Goal: Information Seeking & Learning: Learn about a topic

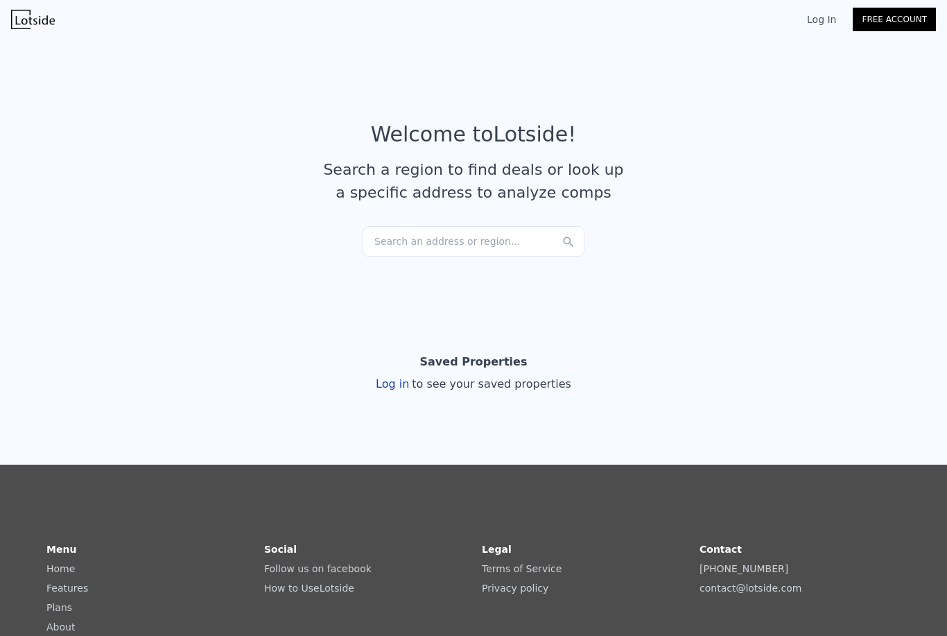
click at [389, 241] on div "Search an address or region..." at bounding box center [474, 241] width 222 height 31
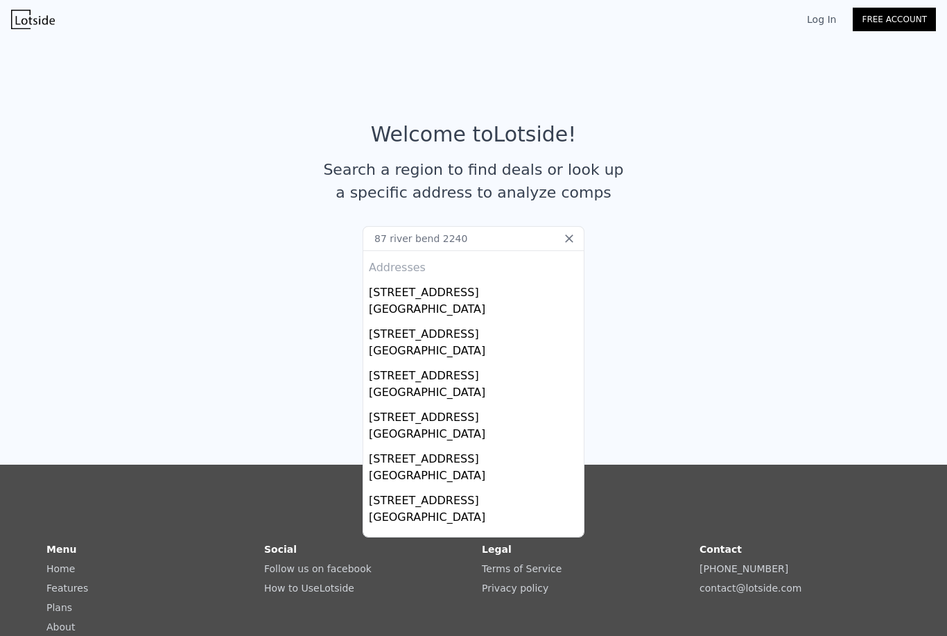
type input "87 [GEOGRAPHIC_DATA]"
click at [475, 311] on div "[GEOGRAPHIC_DATA]" at bounding box center [476, 310] width 215 height 19
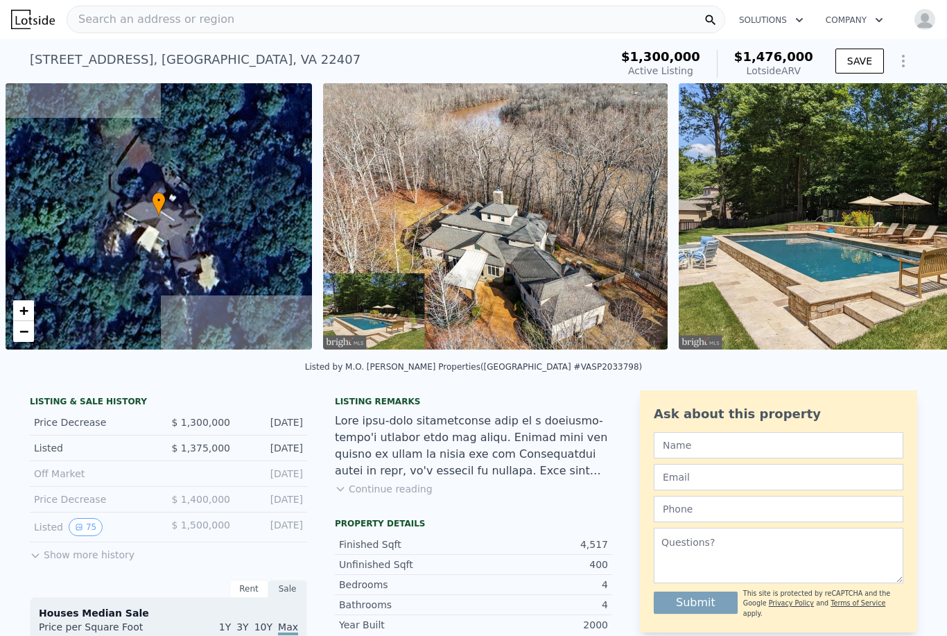
scroll to position [0, 6]
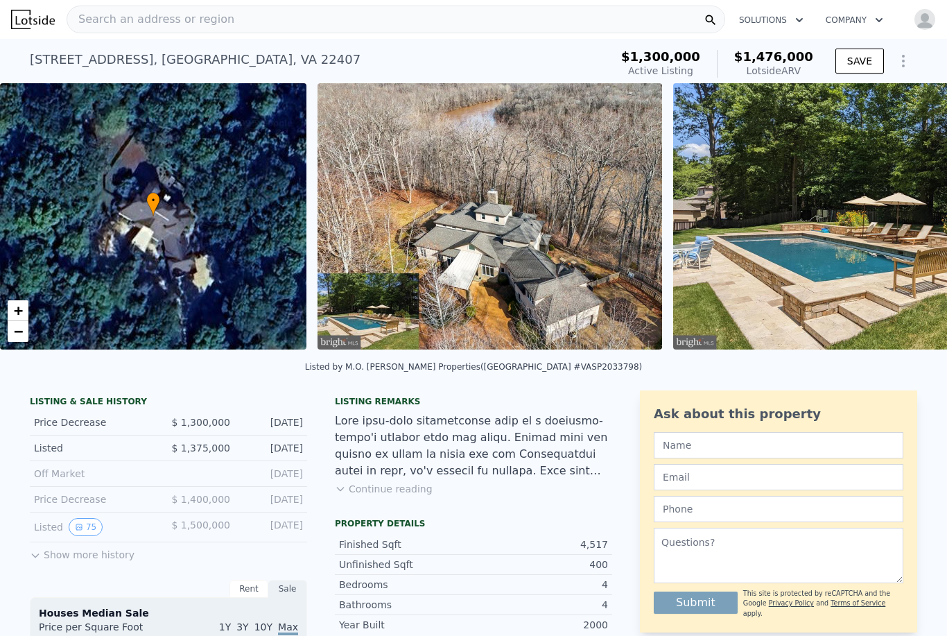
click at [865, 58] on button "SAVE" at bounding box center [860, 61] width 49 height 25
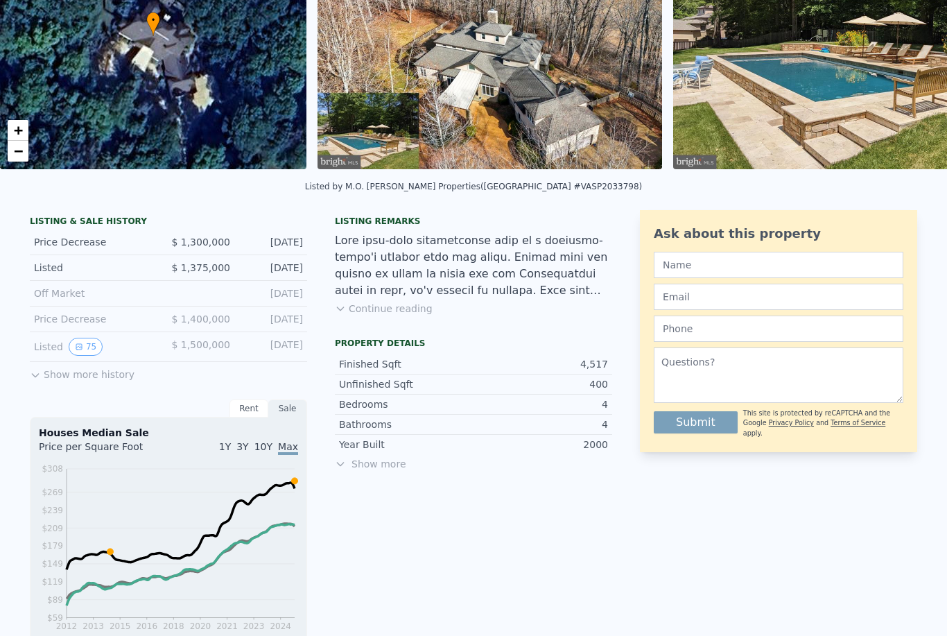
scroll to position [187, 0]
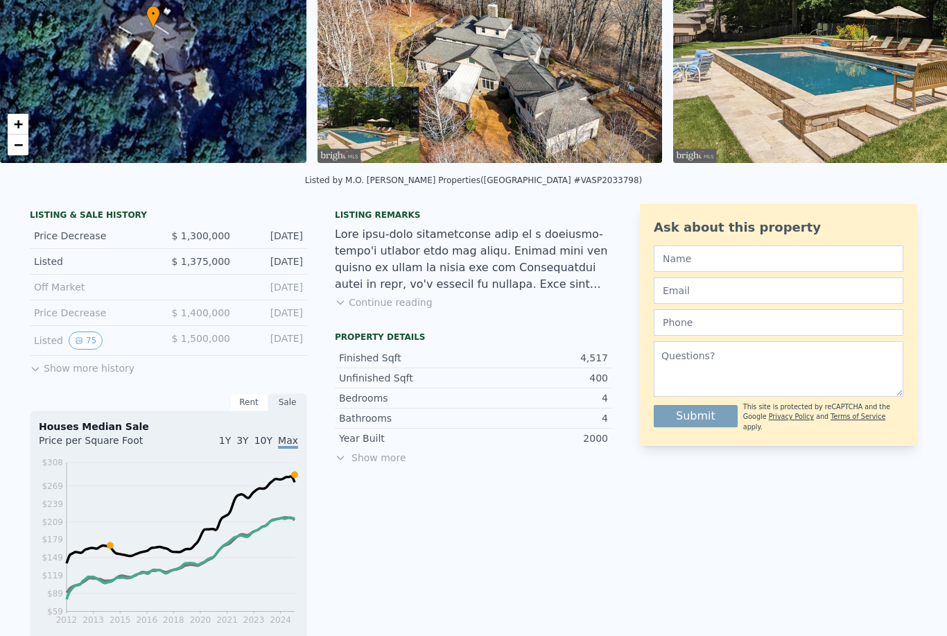
click at [81, 370] on button "Show more history" at bounding box center [82, 365] width 105 height 19
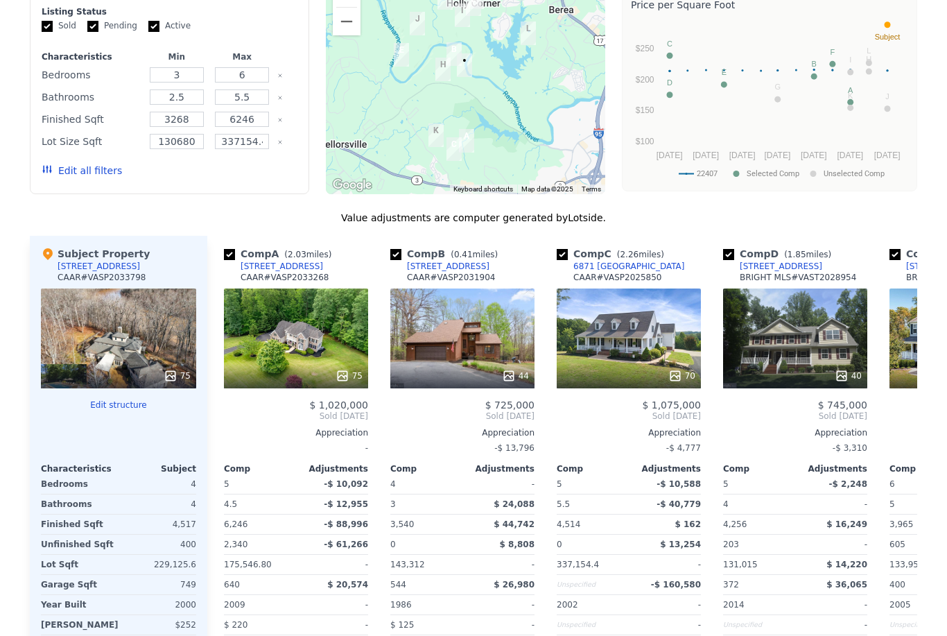
scroll to position [1376, 0]
click at [313, 324] on div "75" at bounding box center [296, 338] width 144 height 100
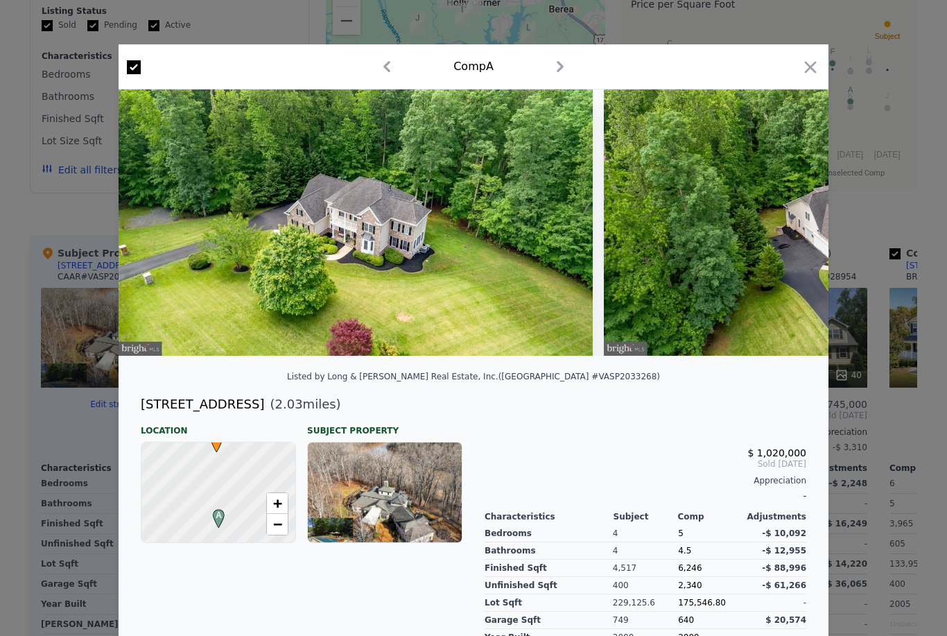
click at [515, 304] on img at bounding box center [356, 222] width 474 height 266
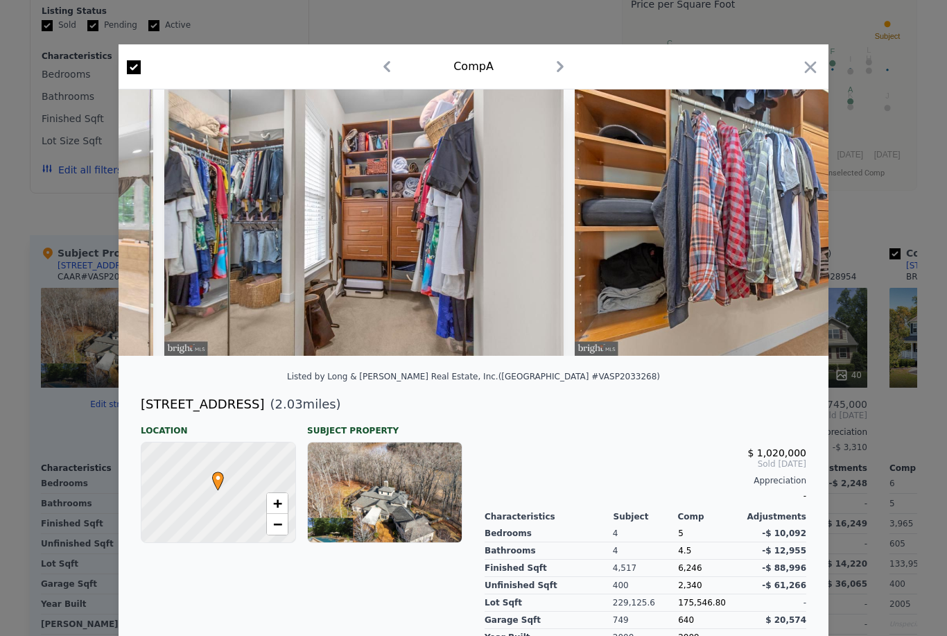
scroll to position [0, 23645]
